Goal: Navigation & Orientation: Find specific page/section

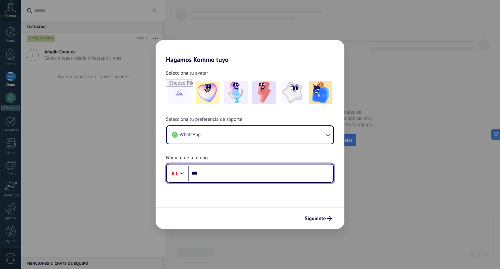
click at [259, 174] on input "***" at bounding box center [260, 173] width 145 height 15
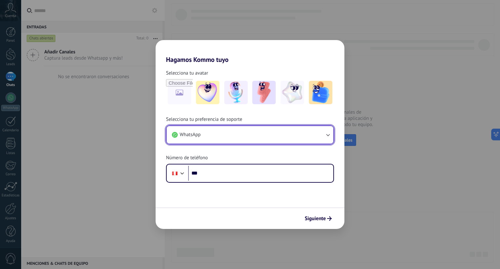
click at [329, 134] on icon "button" at bounding box center [327, 134] width 7 height 7
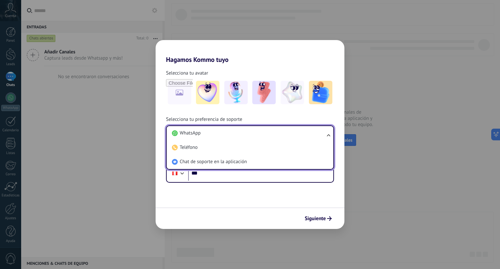
click at [329, 134] on ul "WhatsApp Teléfono Chat de soporte en la aplicación" at bounding box center [250, 147] width 168 height 44
click at [232, 176] on input "***" at bounding box center [260, 173] width 145 height 15
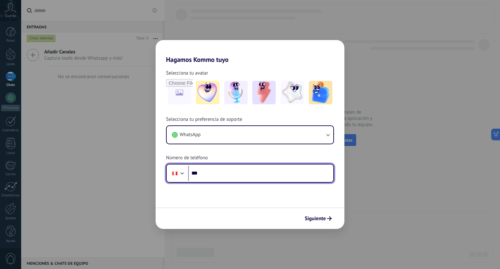
click at [236, 175] on input "***" at bounding box center [260, 173] width 145 height 15
type input "**********"
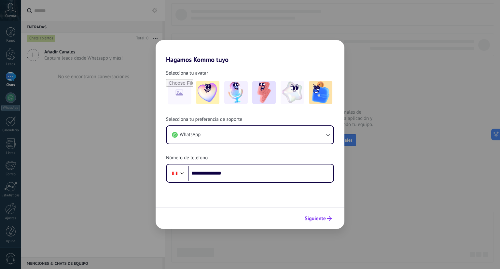
click at [315, 216] on span "Siguiente" at bounding box center [315, 218] width 21 height 5
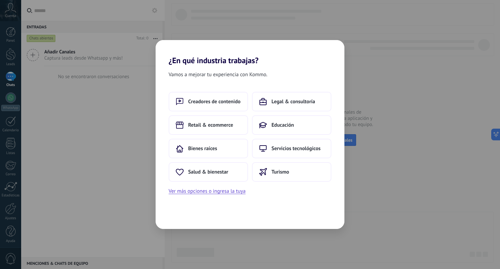
click at [201, 75] on span "Vamos a mejorar tu experiencia con Kommo." at bounding box center [218, 74] width 99 height 8
click at [285, 121] on button "Educación" at bounding box center [291, 125] width 79 height 20
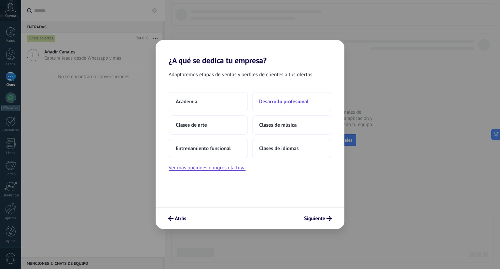
click at [281, 106] on button "Desarrollo profesional" at bounding box center [291, 102] width 79 height 20
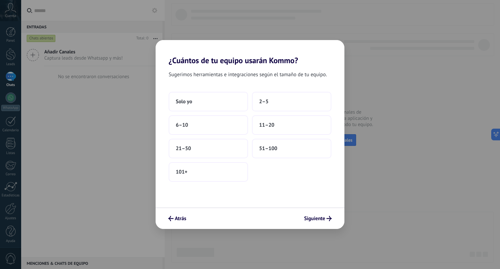
click at [179, 225] on div "Atrás Siguiente" at bounding box center [250, 217] width 189 height 21
click at [178, 222] on button "Atrás" at bounding box center [177, 218] width 24 height 11
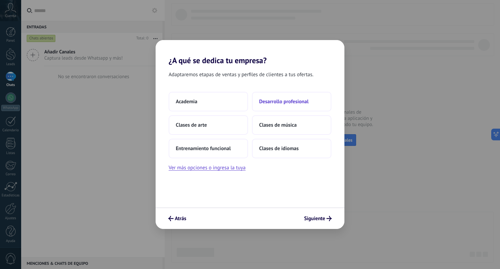
click at [286, 104] on span "Desarrollo profesional" at bounding box center [283, 101] width 49 height 7
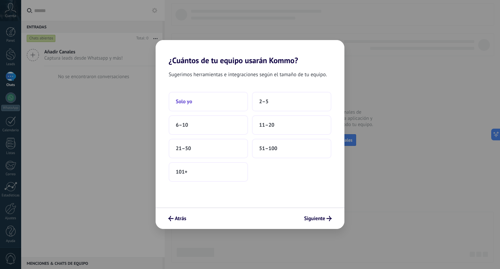
click at [208, 101] on button "Solo yo" at bounding box center [208, 102] width 79 height 20
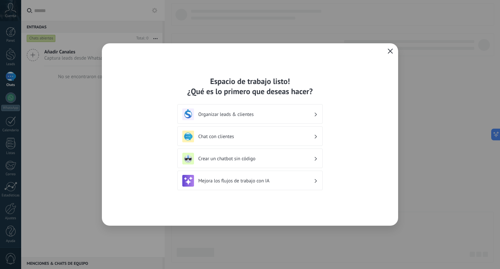
click at [390, 51] on use "button" at bounding box center [390, 50] width 5 height 5
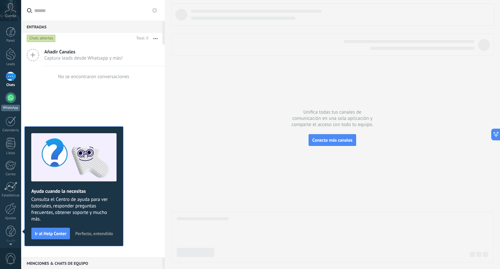
click at [15, 94] on link "WhatsApp" at bounding box center [10, 101] width 21 height 19
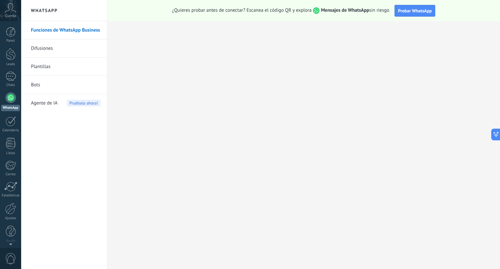
click at [53, 48] on link "Difusiones" at bounding box center [66, 48] width 70 height 18
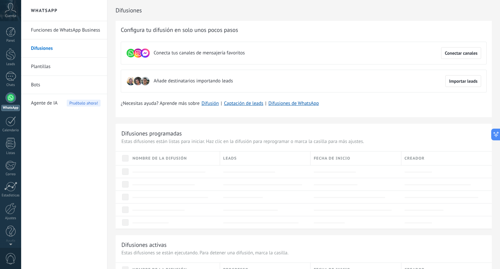
click at [53, 69] on link "Plantillas" at bounding box center [66, 67] width 70 height 18
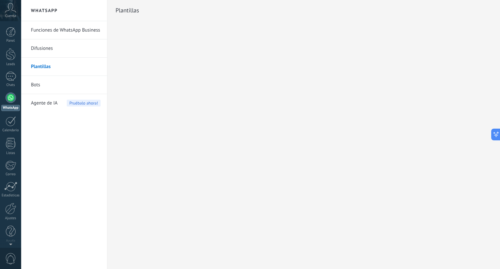
click at [57, 87] on link "Bots" at bounding box center [66, 85] width 70 height 18
click at [74, 32] on link "Funciones de WhatsApp Business" at bounding box center [66, 30] width 70 height 18
click at [42, 31] on link "Funciones de WhatsApp Business" at bounding box center [66, 30] width 70 height 18
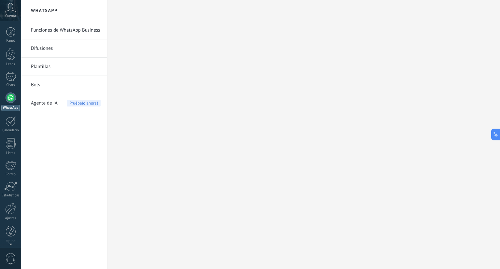
click at [46, 43] on link "Difusiones" at bounding box center [66, 48] width 70 height 18
click at [62, 25] on link "Funciones de WhatsApp Business" at bounding box center [66, 30] width 70 height 18
click at [51, 47] on link "Difusiones" at bounding box center [66, 48] width 70 height 18
click at [48, 64] on link "Plantillas" at bounding box center [66, 67] width 70 height 18
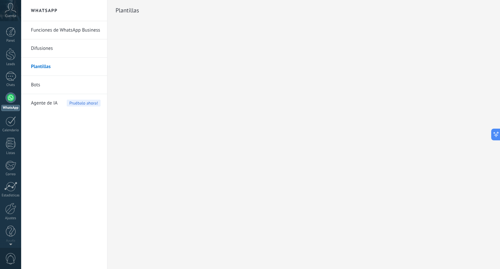
click at [40, 85] on link "Bots" at bounding box center [66, 85] width 70 height 18
click at [42, 99] on span "Agente de IA" at bounding box center [44, 103] width 27 height 18
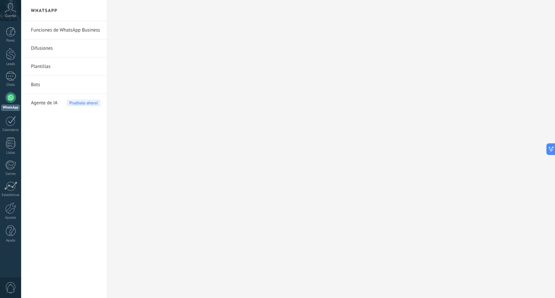
drag, startPoint x: 395, startPoint y: 6, endPoint x: 182, endPoint y: 165, distance: 266.0
click at [182, 165] on div at bounding box center [331, 149] width 448 height 298
click at [13, 52] on div at bounding box center [11, 54] width 10 height 12
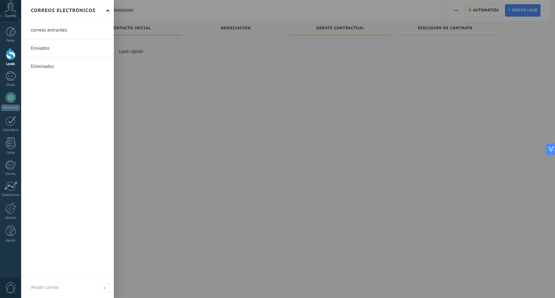
click at [40, 48] on link at bounding box center [67, 48] width 93 height 18
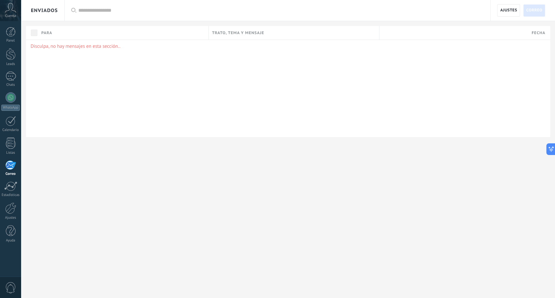
click at [8, 15] on span "Cuenta" at bounding box center [10, 16] width 11 height 4
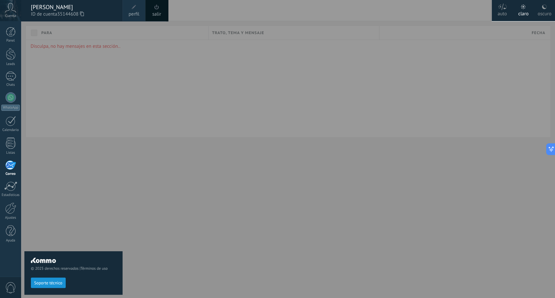
click at [499, 13] on div "oscuro" at bounding box center [545, 12] width 14 height 17
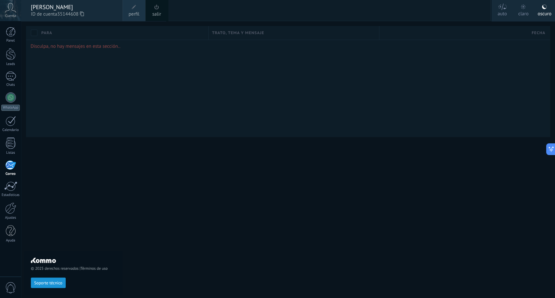
click at [243, 59] on div at bounding box center [298, 149] width 555 height 298
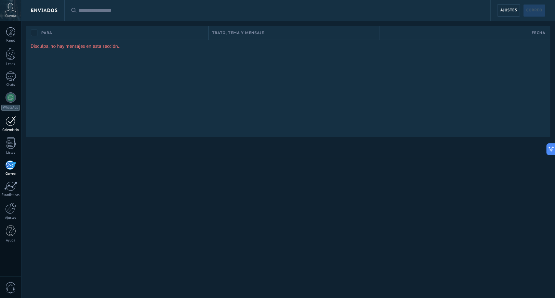
click at [9, 124] on div at bounding box center [11, 121] width 10 height 10
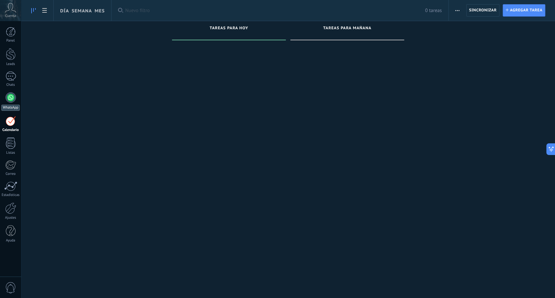
click at [11, 97] on div at bounding box center [11, 97] width 10 height 10
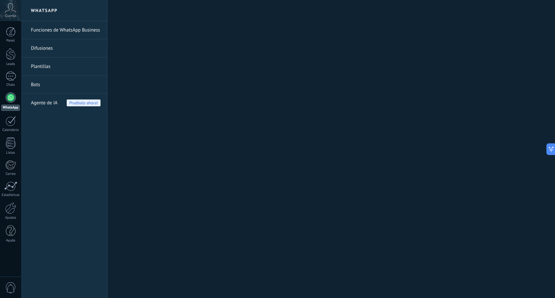
click at [12, 14] on span "Cuenta" at bounding box center [10, 16] width 11 height 4
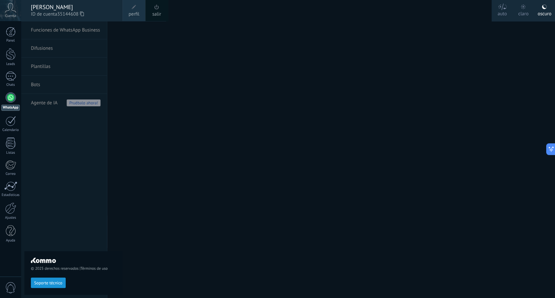
click at [499, 10] on label "claro" at bounding box center [523, 10] width 21 height 21
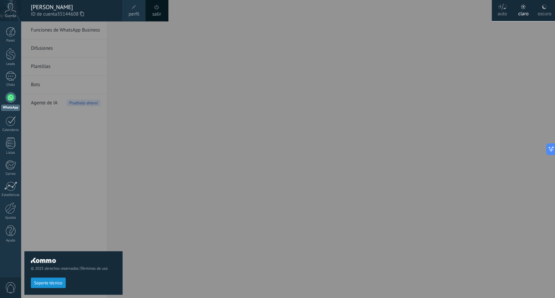
click at [177, 40] on div at bounding box center [298, 149] width 555 height 298
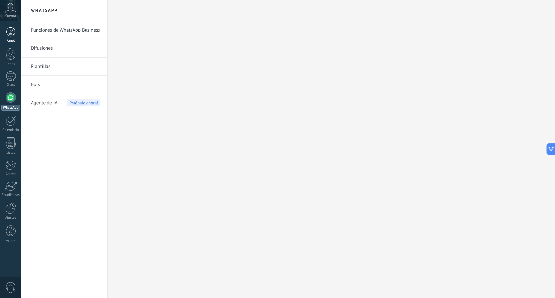
click at [16, 39] on div "Panel" at bounding box center [10, 41] width 19 height 4
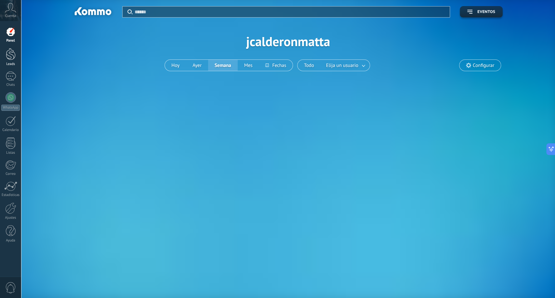
click at [12, 60] on div at bounding box center [11, 54] width 10 height 12
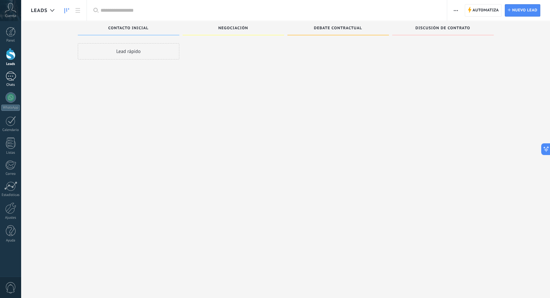
click at [12, 77] on div at bounding box center [11, 76] width 10 height 9
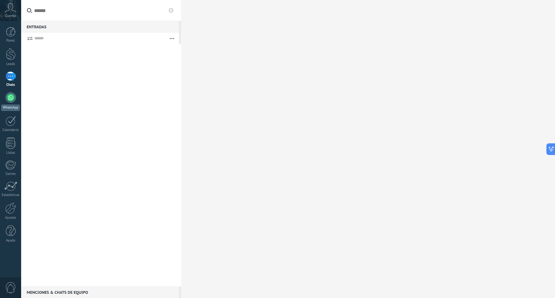
click at [13, 98] on div at bounding box center [11, 97] width 10 height 10
